Goal: Task Accomplishment & Management: Manage account settings

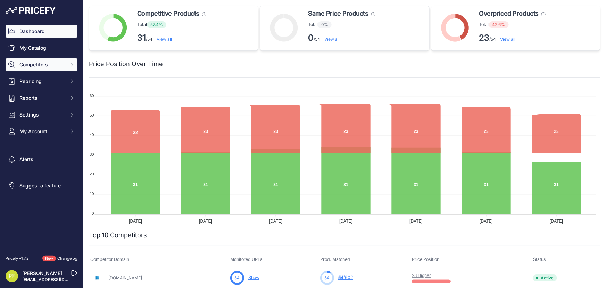
click at [38, 61] on span "Competitors" at bounding box center [41, 64] width 45 height 7
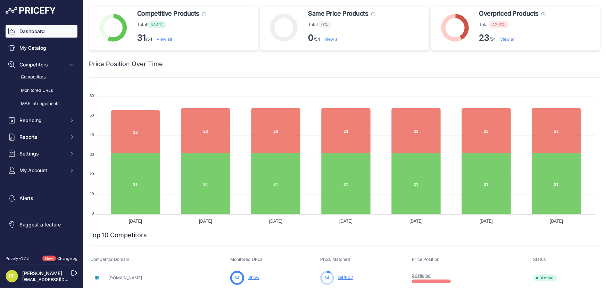
click at [44, 76] on link "Competitors" at bounding box center [42, 77] width 72 height 12
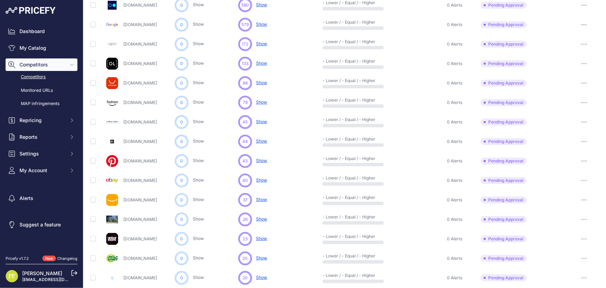
scroll to position [155, 0]
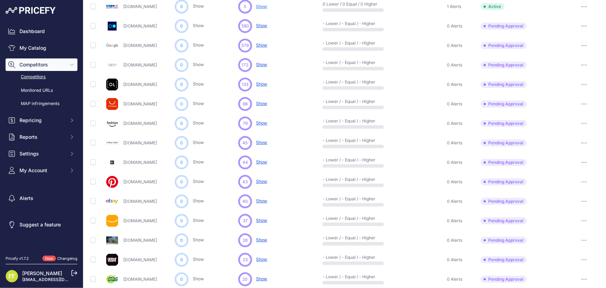
click at [581, 84] on icon "button" at bounding box center [584, 84] width 6 height 1
click at [567, 108] on button "Approve Competitor" at bounding box center [570, 110] width 57 height 11
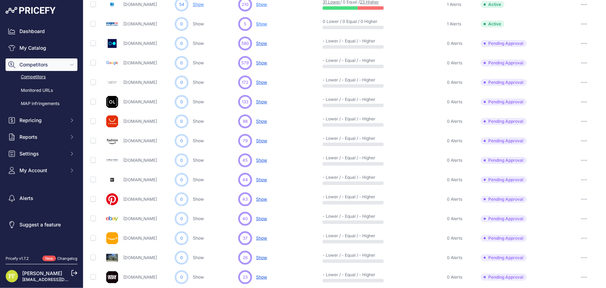
scroll to position [173, 0]
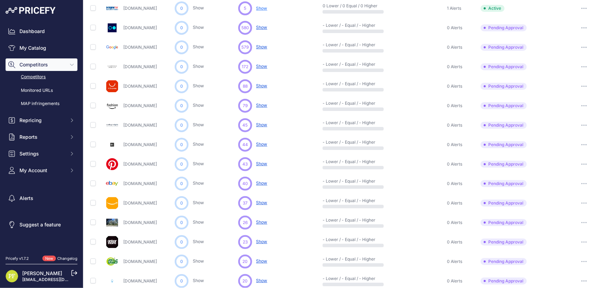
click at [582, 125] on icon "button" at bounding box center [582, 125] width 1 height 1
click at [559, 152] on button "Approve Competitor" at bounding box center [570, 150] width 57 height 11
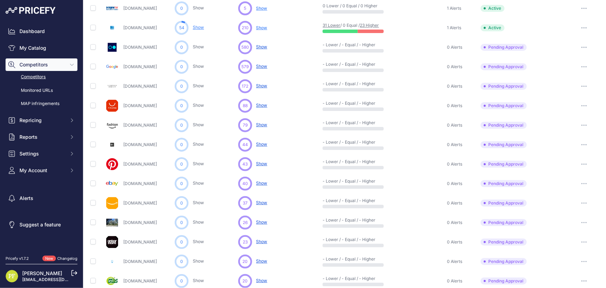
click at [577, 142] on button "button" at bounding box center [584, 145] width 14 height 10
click at [564, 172] on button "Approve Competitor" at bounding box center [570, 170] width 57 height 11
click at [584, 262] on button "button" at bounding box center [584, 261] width 14 height 10
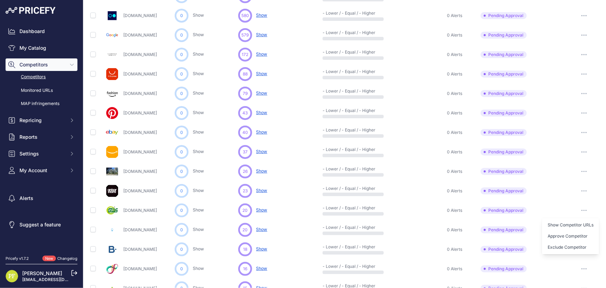
scroll to position [236, 0]
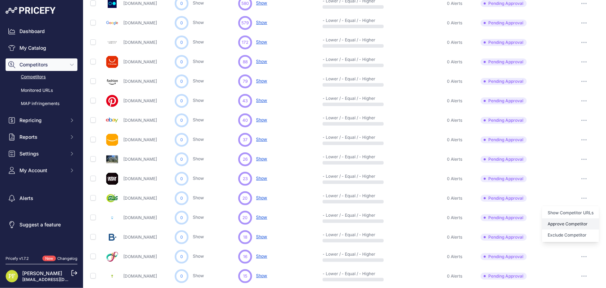
click at [561, 223] on button "Approve Competitor" at bounding box center [570, 223] width 57 height 11
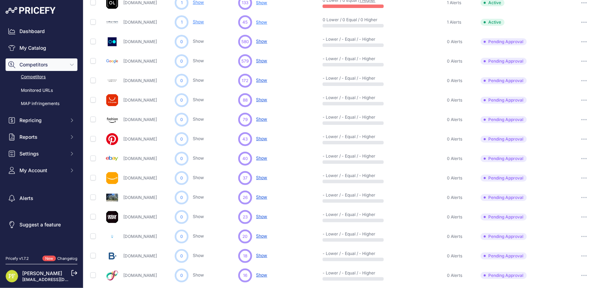
scroll to position [255, 0]
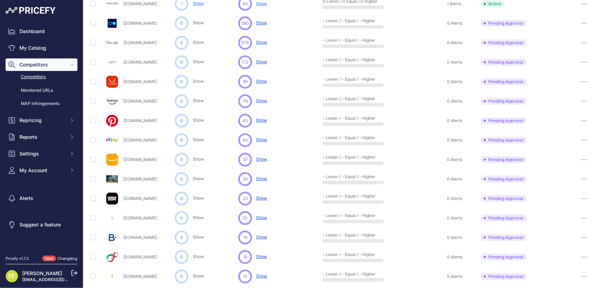
click at [581, 215] on button "button" at bounding box center [584, 218] width 14 height 10
click at [560, 241] on button "Approve Competitor" at bounding box center [570, 243] width 57 height 11
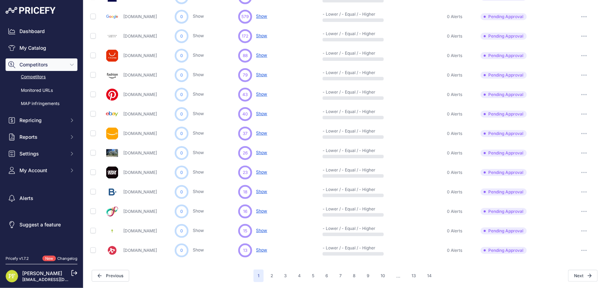
scroll to position [281, 0]
click at [584, 230] on icon "button" at bounding box center [584, 230] width 1 height 1
click at [566, 256] on button "Approve Competitor" at bounding box center [570, 256] width 57 height 11
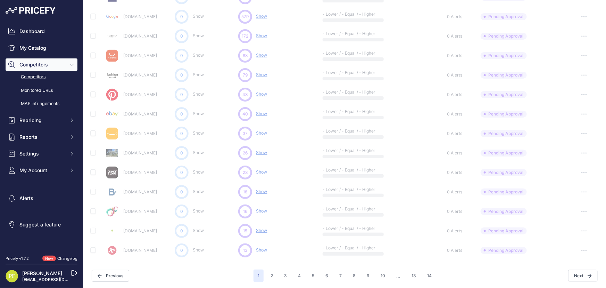
click at [136, 190] on link "[DOMAIN_NAME]" at bounding box center [140, 191] width 34 height 5
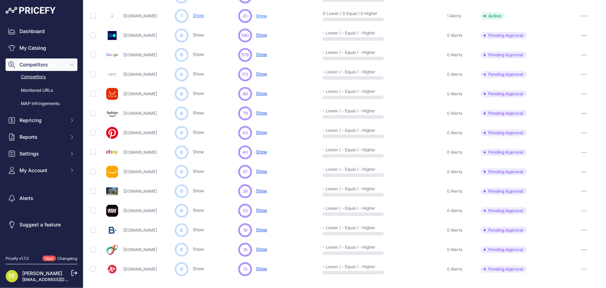
scroll to position [300, 0]
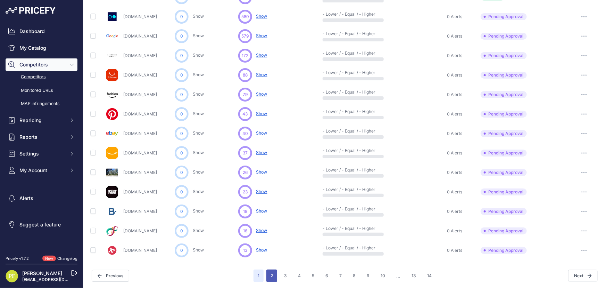
click at [269, 274] on button "2" at bounding box center [271, 275] width 11 height 13
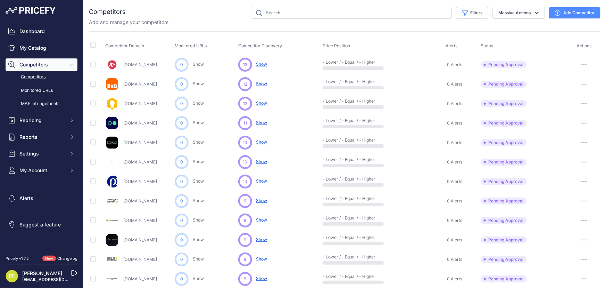
click at [584, 64] on button "button" at bounding box center [584, 65] width 14 height 10
click at [566, 89] on button "Approve Competitor" at bounding box center [570, 90] width 57 height 11
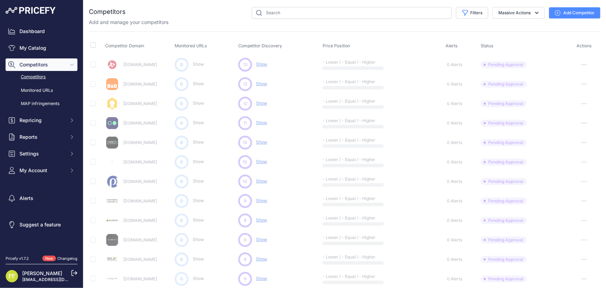
click at [129, 82] on link "[DOMAIN_NAME]" at bounding box center [140, 83] width 34 height 5
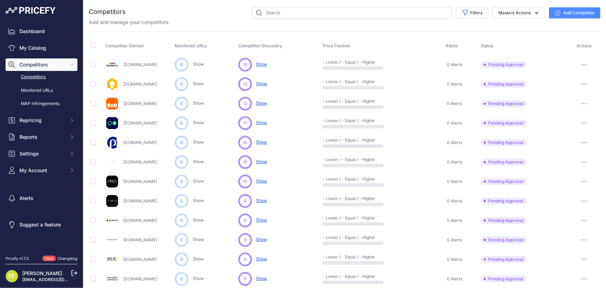
click at [577, 101] on button "button" at bounding box center [584, 104] width 14 height 10
click at [559, 129] on button "Approve Competitor" at bounding box center [570, 129] width 57 height 11
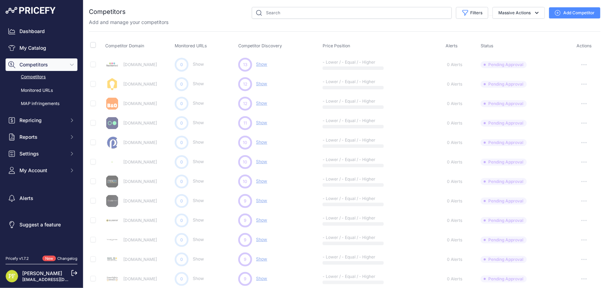
click at [145, 142] on link "[DOMAIN_NAME]" at bounding box center [140, 142] width 34 height 5
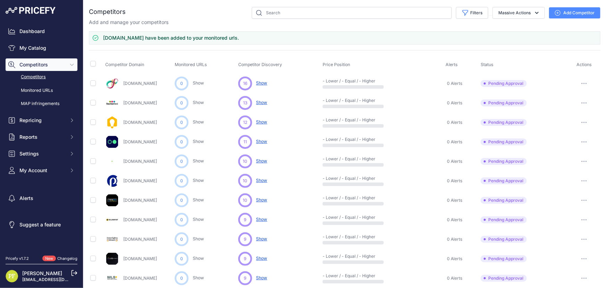
click at [579, 177] on button "button" at bounding box center [584, 181] width 14 height 10
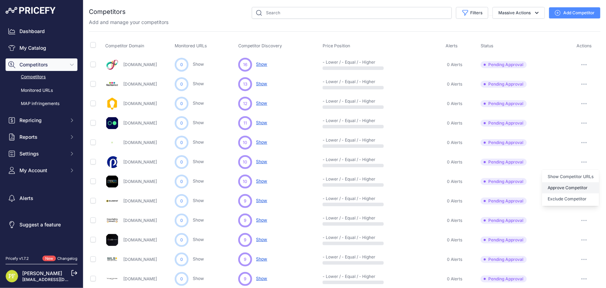
click at [569, 186] on button "Approve Competitor" at bounding box center [570, 187] width 57 height 11
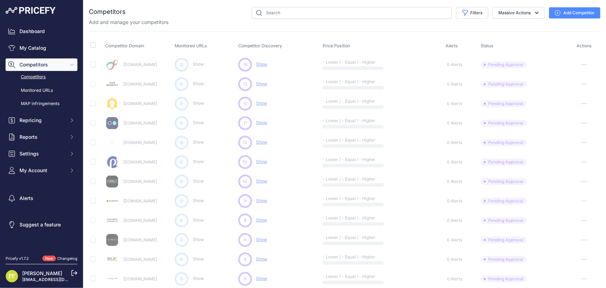
click at [141, 180] on link "[DOMAIN_NAME]" at bounding box center [140, 181] width 34 height 5
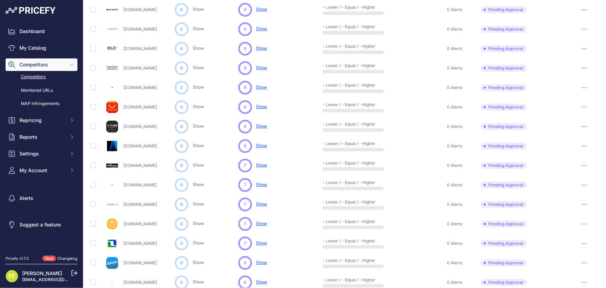
scroll to position [187, 0]
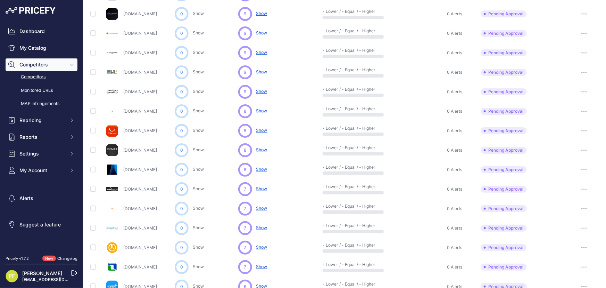
click at [577, 89] on button "button" at bounding box center [584, 92] width 14 height 10
click at [564, 117] on button "Approve Competitor" at bounding box center [570, 117] width 57 height 11
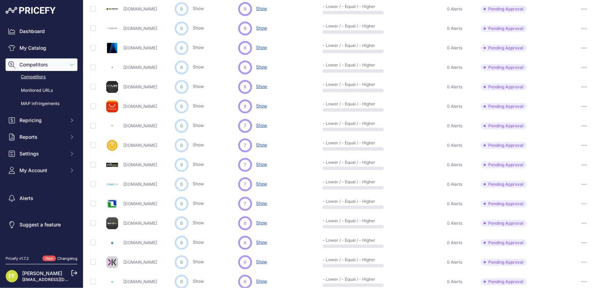
scroll to position [281, 0]
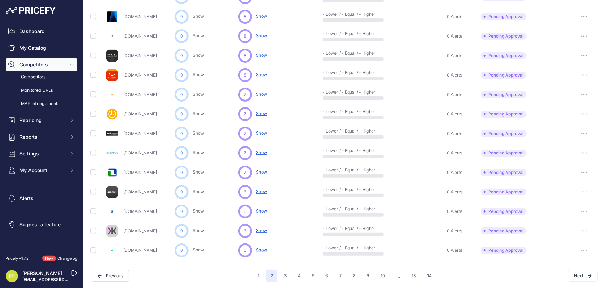
click at [578, 90] on button "button" at bounding box center [584, 95] width 14 height 10
click at [565, 117] on button "Approve Competitor" at bounding box center [570, 120] width 57 height 11
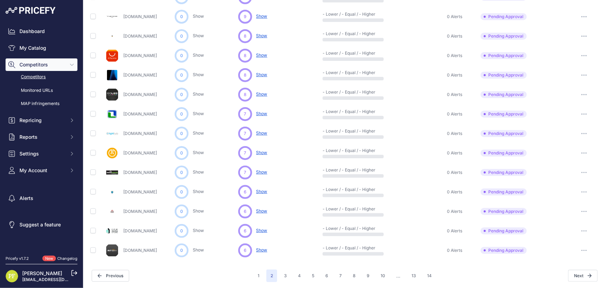
click at [578, 150] on button "button" at bounding box center [584, 153] width 14 height 10
click at [573, 176] on button "Approve Competitor" at bounding box center [570, 178] width 57 height 11
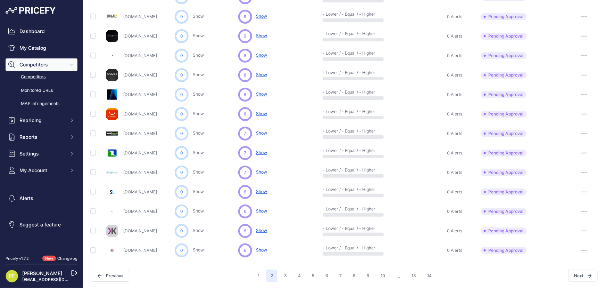
click at [582, 152] on icon "button" at bounding box center [582, 152] width 1 height 1
click at [569, 176] on button "Approve Competitor" at bounding box center [570, 178] width 57 height 11
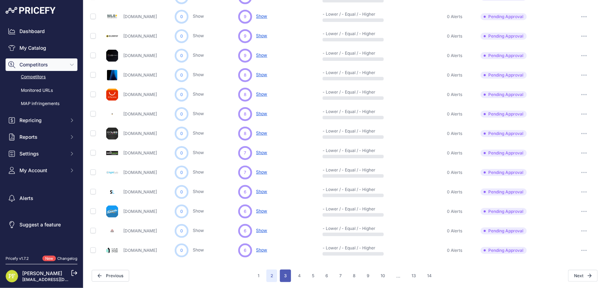
click at [285, 278] on button "3" at bounding box center [285, 275] width 11 height 13
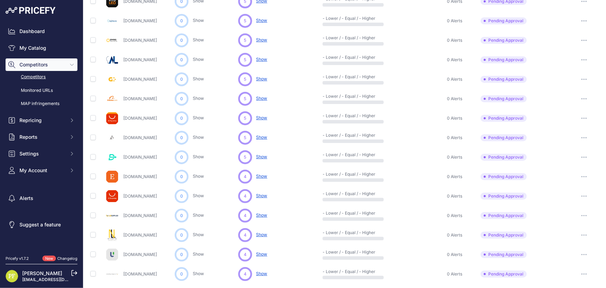
scroll to position [281, 0]
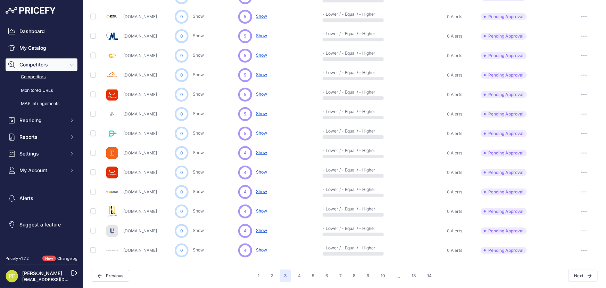
click at [582, 192] on button "button" at bounding box center [584, 192] width 14 height 10
click at [566, 216] on button "Approve Competitor" at bounding box center [570, 217] width 57 height 11
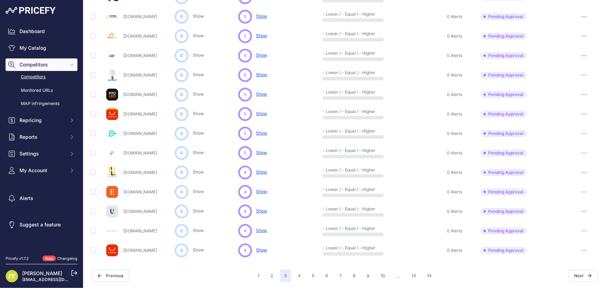
click at [579, 130] on button "button" at bounding box center [584, 133] width 14 height 10
click at [566, 158] on button "Approve Competitor" at bounding box center [570, 159] width 57 height 11
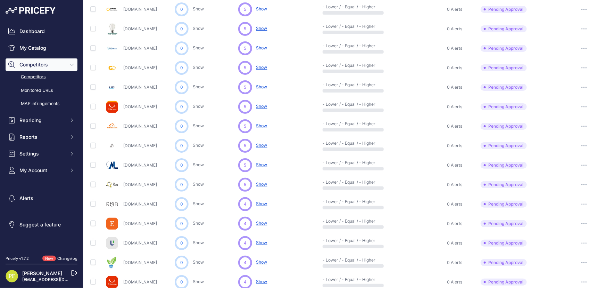
scroll to position [237, 0]
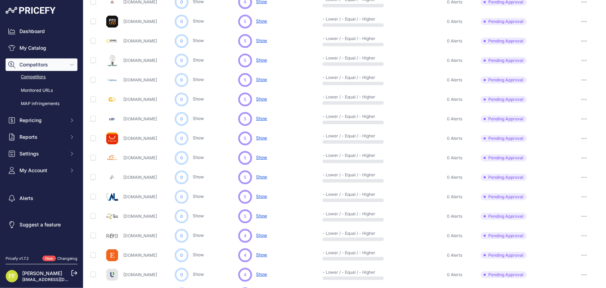
click at [586, 177] on icon "button" at bounding box center [586, 177] width 1 height 1
click at [569, 202] on button "Approve Competitor" at bounding box center [570, 202] width 57 height 11
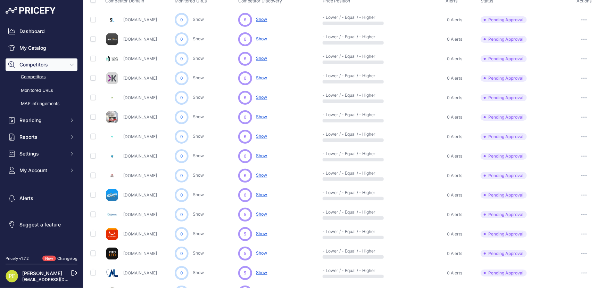
scroll to position [28, 0]
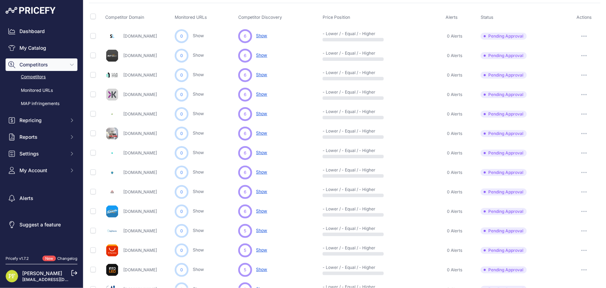
click at [577, 111] on button "button" at bounding box center [584, 114] width 14 height 10
click at [569, 136] on button "Approve Competitor" at bounding box center [570, 139] width 57 height 11
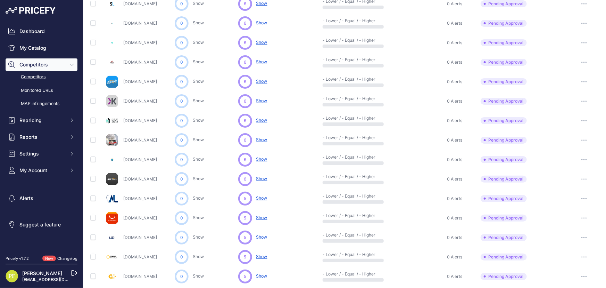
scroll to position [63, 0]
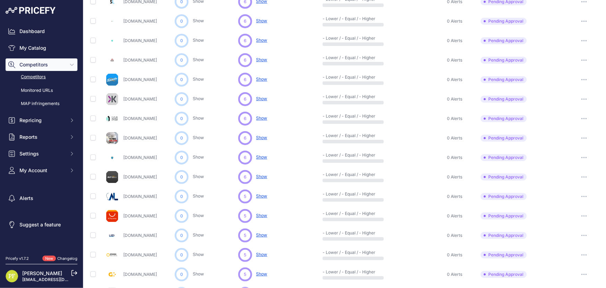
click at [581, 176] on icon "button" at bounding box center [584, 176] width 6 height 1
click at [565, 201] on button "Approve Competitor" at bounding box center [570, 202] width 57 height 11
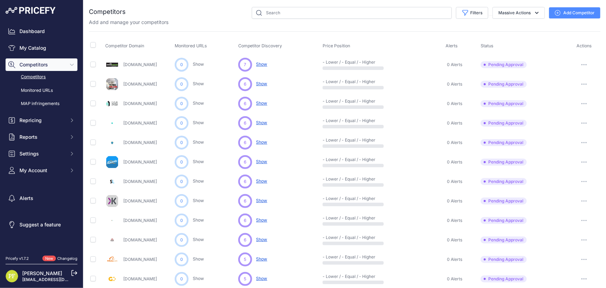
scroll to position [0, 0]
click at [584, 180] on button "button" at bounding box center [584, 181] width 14 height 10
click at [559, 206] on button "Approve Competitor" at bounding box center [570, 206] width 57 height 11
click at [568, 12] on button "Add Competitor" at bounding box center [574, 12] width 51 height 11
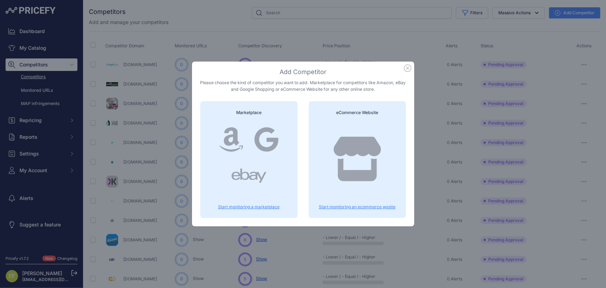
click at [347, 179] on icon at bounding box center [356, 158] width 47 height 44
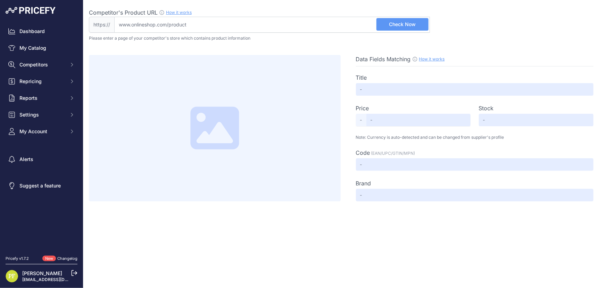
drag, startPoint x: 285, startPoint y: 24, endPoint x: 305, endPoint y: 29, distance: 20.3
click at [285, 24] on input "Competitor's Product URL How it works In order to create your competitor's extr…" at bounding box center [272, 25] width 316 height 16
paste input "[URL][DOMAIN_NAME]"
type input "[DOMAIN_NAME][URL]"
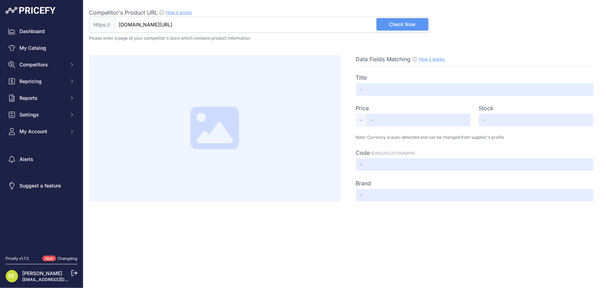
click at [395, 26] on span "Check Now" at bounding box center [402, 24] width 27 height 7
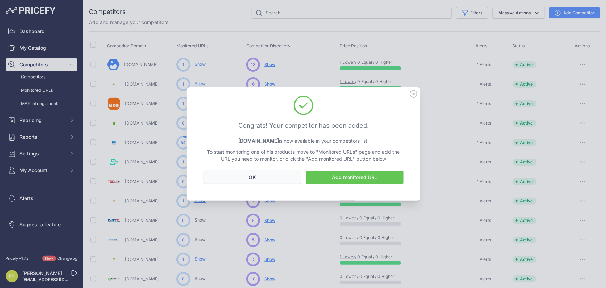
click at [287, 175] on button "OK" at bounding box center [253, 177] width 98 height 13
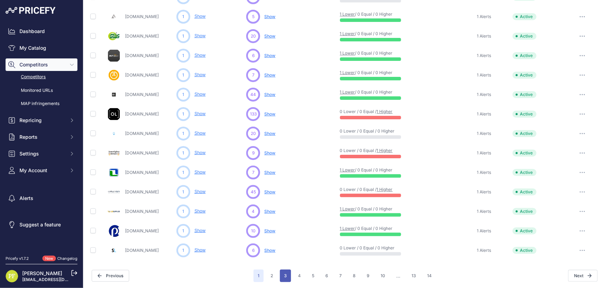
click at [285, 271] on button "3" at bounding box center [285, 275] width 11 height 13
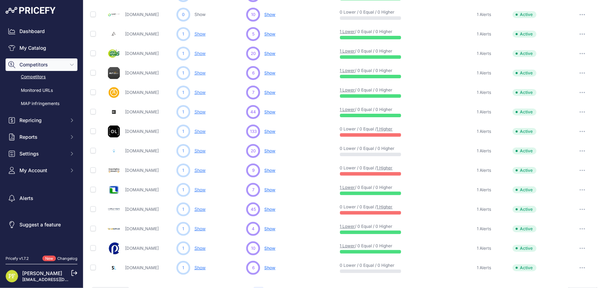
scroll to position [299, 0]
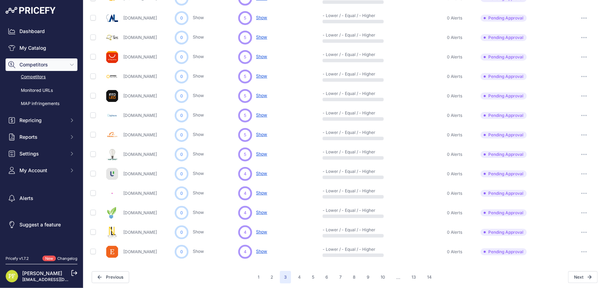
scroll to position [281, 0]
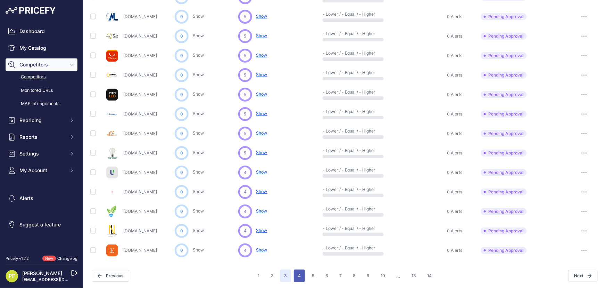
click at [296, 275] on button "4" at bounding box center [299, 275] width 11 height 13
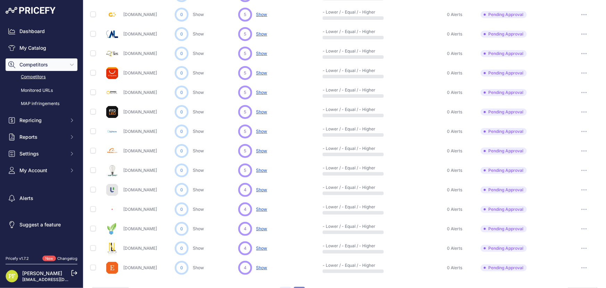
scroll to position [299, 0]
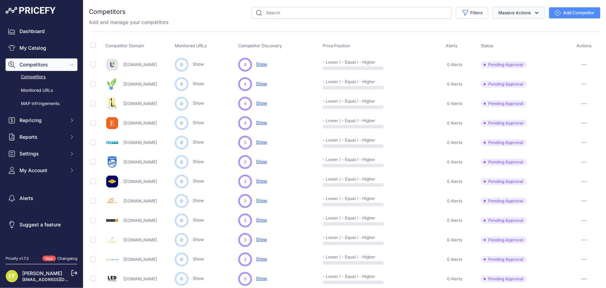
click at [533, 13] on icon "button" at bounding box center [536, 12] width 7 height 7
click at [497, 29] on span "Archive all pending approval" at bounding box center [506, 29] width 65 height 6
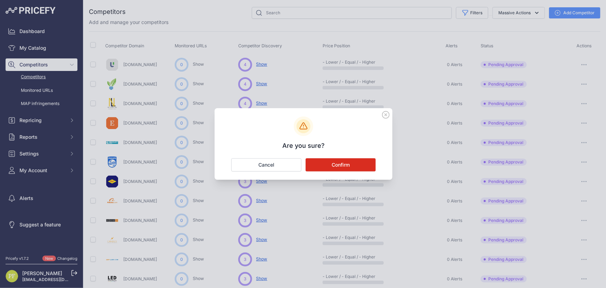
click at [334, 163] on button "Confirm" at bounding box center [341, 164] width 70 height 13
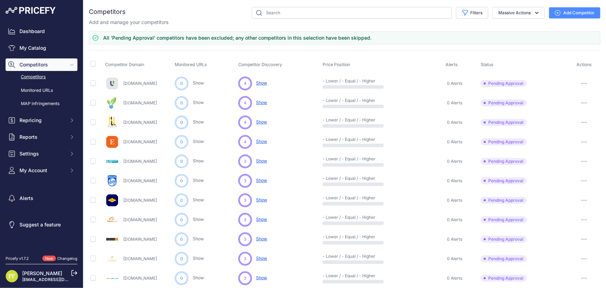
click at [39, 76] on link "Competitors" at bounding box center [42, 77] width 72 height 12
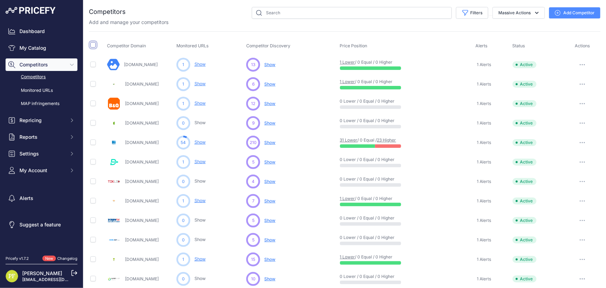
click at [91, 43] on input "checkbox" at bounding box center [93, 45] width 6 height 6
checkbox input "true"
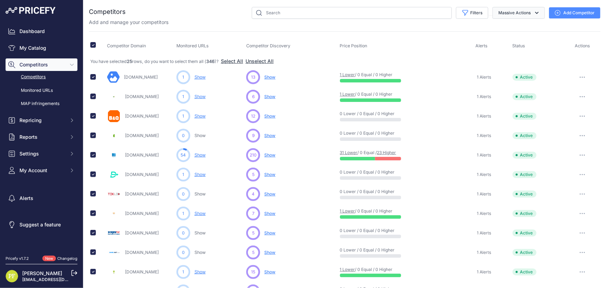
click at [531, 9] on button "Massive Actions" at bounding box center [518, 13] width 52 height 12
click at [235, 58] on button "Select All" at bounding box center [232, 61] width 22 height 7
click at [528, 11] on button "Massive Actions" at bounding box center [518, 13] width 52 height 12
click at [533, 11] on icon "button" at bounding box center [536, 12] width 7 height 7
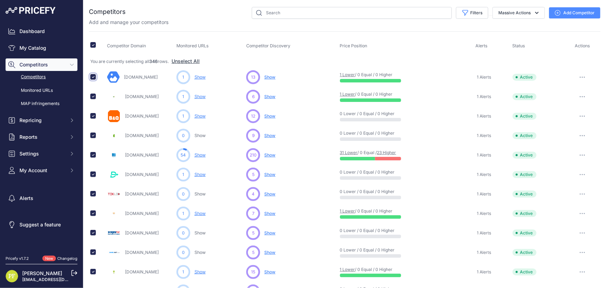
click at [92, 76] on input "checkbox" at bounding box center [93, 77] width 6 height 6
checkbox input "false"
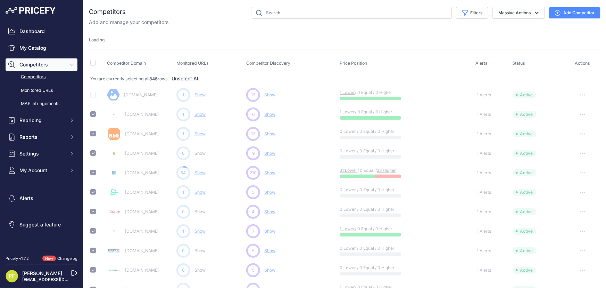
checkbox input "false"
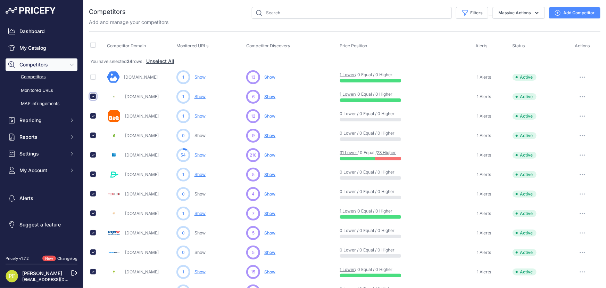
click at [92, 96] on input "checkbox" at bounding box center [93, 96] width 6 height 6
checkbox input "false"
click at [93, 114] on input "checkbox" at bounding box center [93, 116] width 6 height 6
checkbox input "false"
click at [73, 273] on icon at bounding box center [74, 272] width 6 height 6
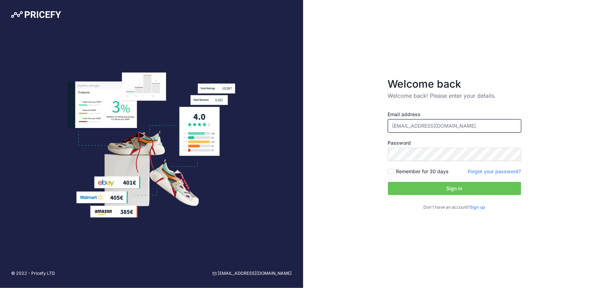
click at [431, 126] on input "[EMAIL_ADDRESS][DOMAIN_NAME]" at bounding box center [454, 125] width 133 height 13
type input "[EMAIL_ADDRESS][DOMAIN_NAME]"
click at [448, 188] on button "Sign in" at bounding box center [454, 188] width 133 height 13
